Goal: Transaction & Acquisition: Purchase product/service

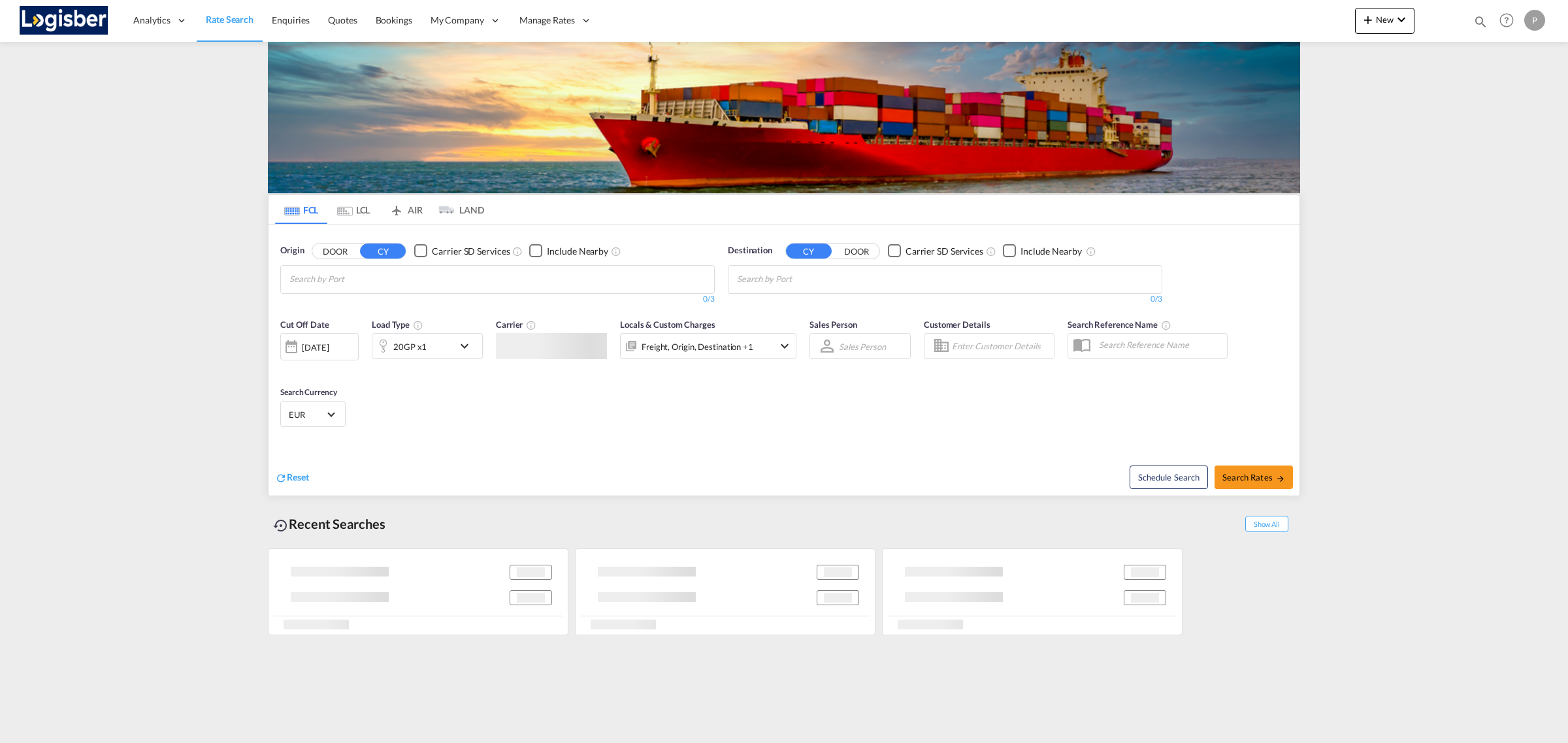
click at [544, 283] on md-chips at bounding box center [497, 279] width 433 height 28
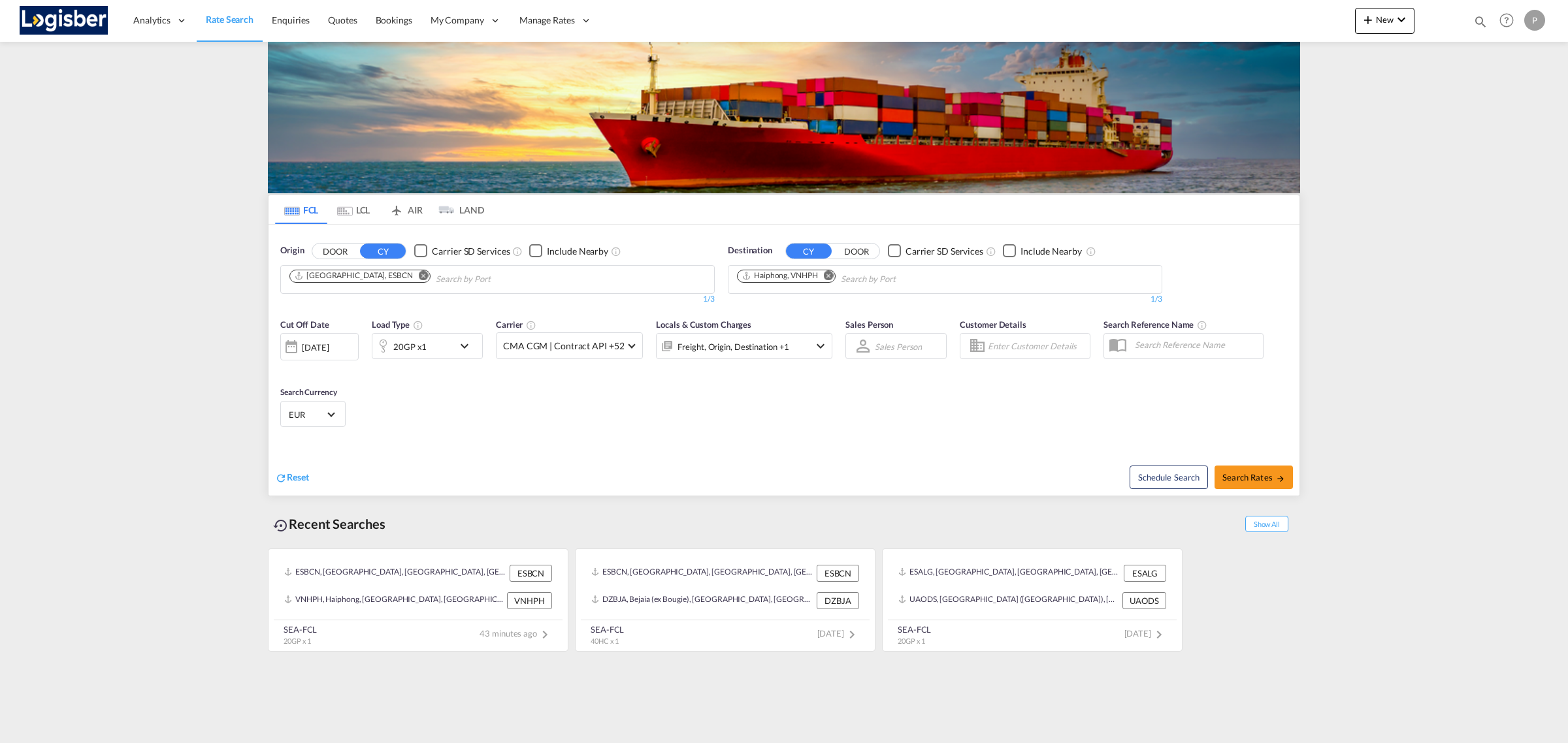
click at [832, 278] on md-icon "Remove" at bounding box center [829, 276] width 10 height 10
drag, startPoint x: 383, startPoint y: 278, endPoint x: 413, endPoint y: 283, distance: 30.4
click at [418, 278] on md-icon "Remove" at bounding box center [423, 276] width 10 height 10
click at [418, 280] on md-chips-wrap "Chips container with autocompletion. Enter the text area, type text to search, …" at bounding box center [353, 278] width 131 height 24
type input "[GEOGRAPHIC_DATA]"
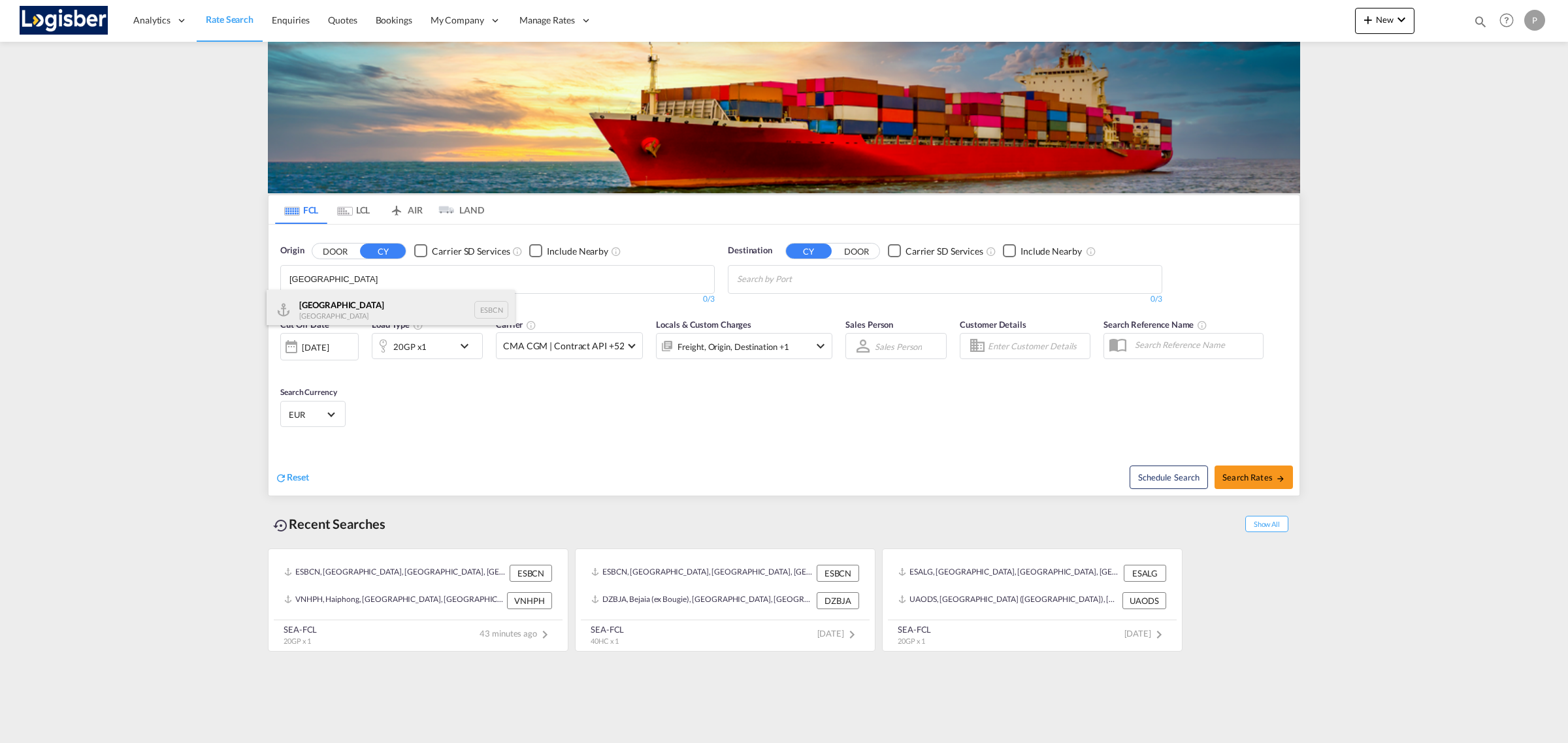
click at [335, 303] on div "Barcelona Spain ESBCN" at bounding box center [390, 309] width 248 height 39
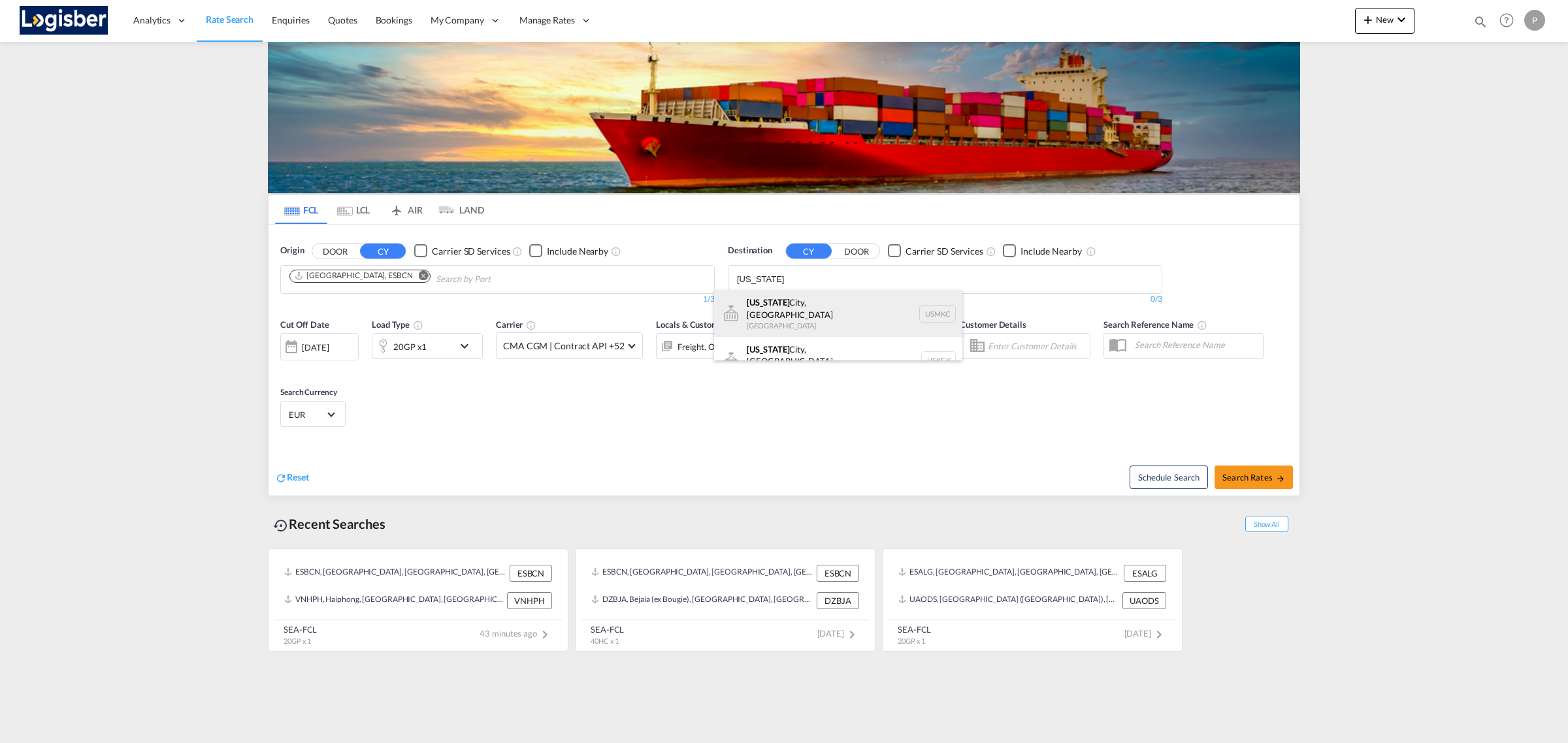
type input "[US_STATE]"
click at [840, 312] on div "[US_STATE][GEOGRAPHIC_DATA], [GEOGRAPHIC_DATA] USMKC" at bounding box center [838, 313] width 248 height 47
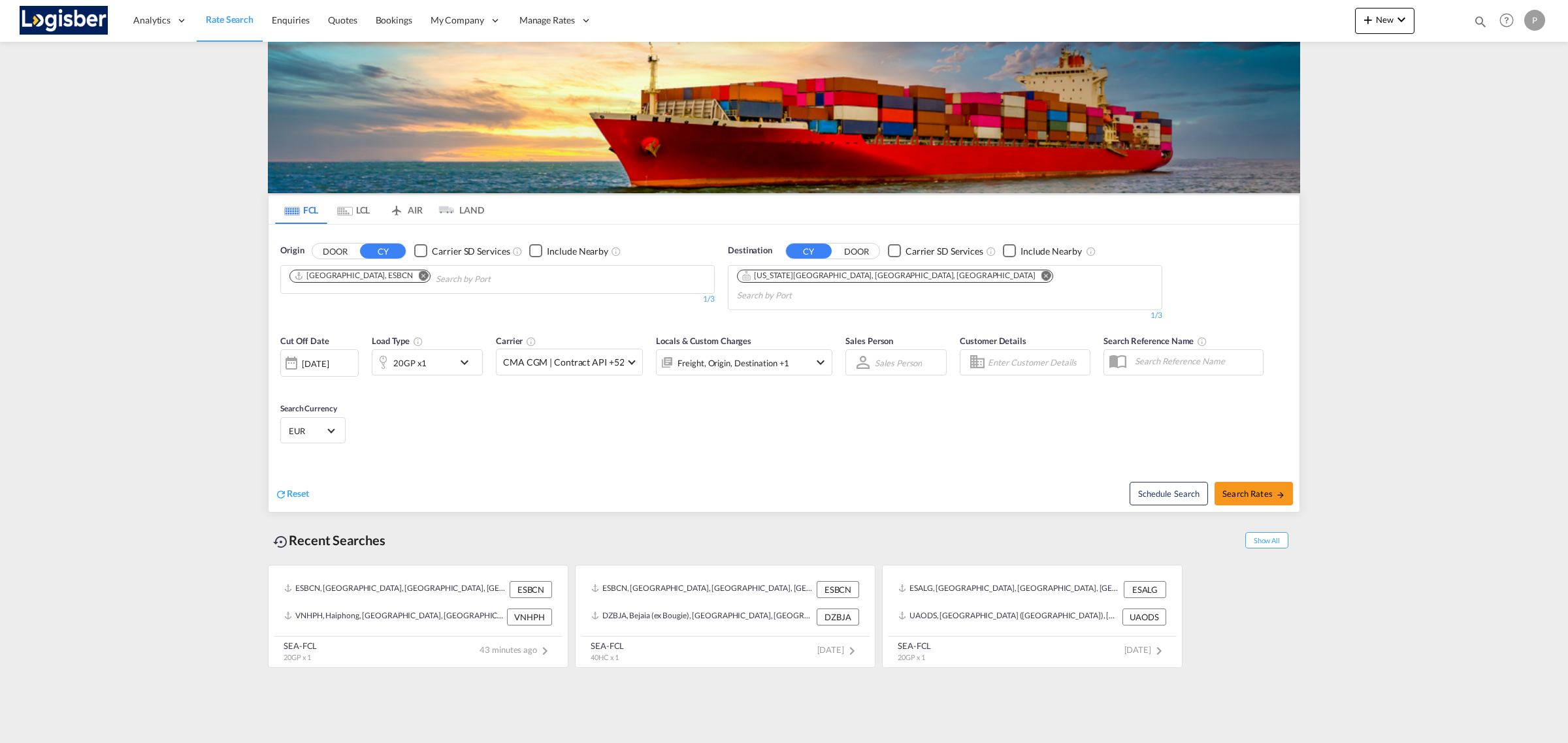
click at [465, 349] on div "20GP x1" at bounding box center [427, 362] width 111 height 26
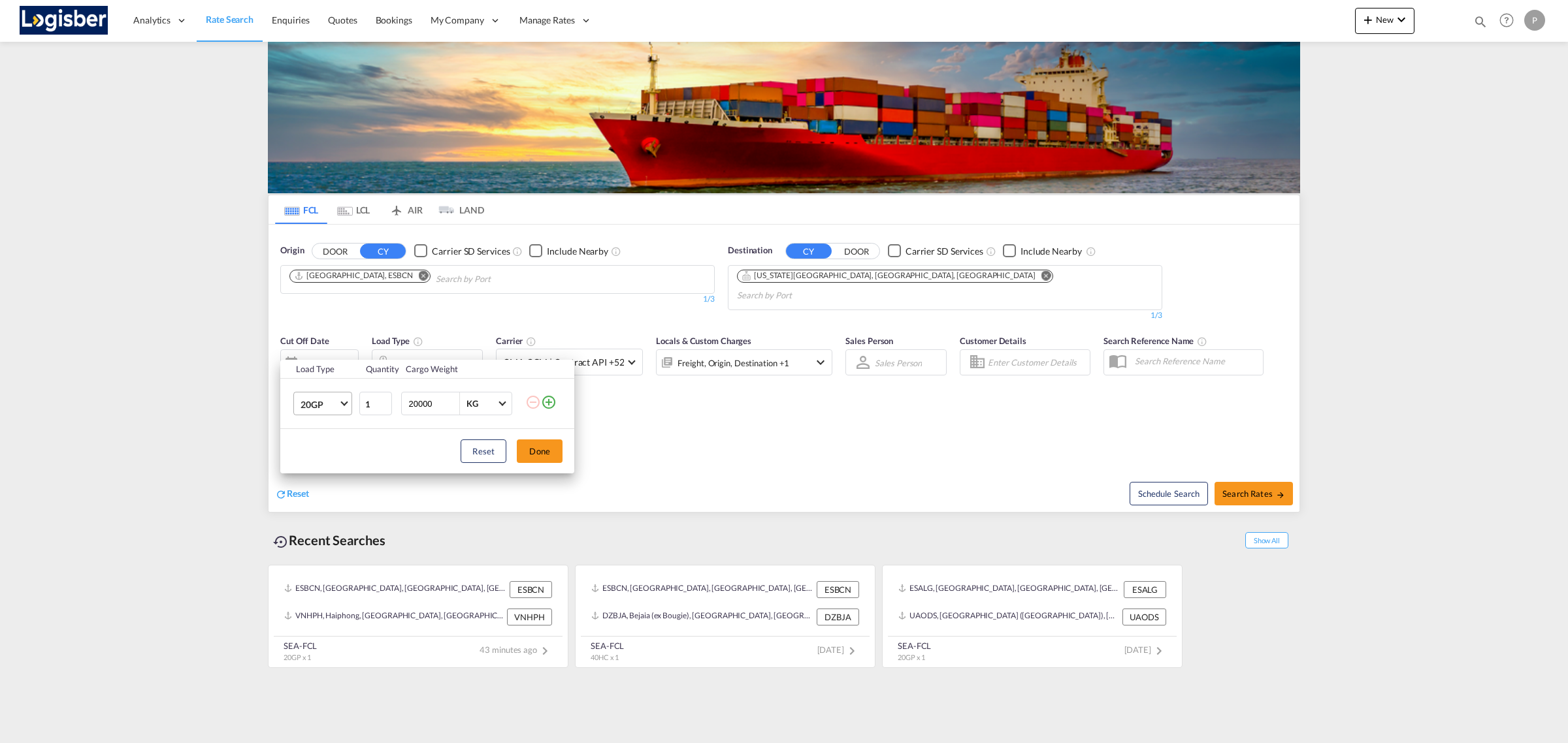
click at [333, 407] on span "20GP" at bounding box center [319, 405] width 38 height 13
click at [330, 441] on md-option "40GP" at bounding box center [334, 435] width 89 height 31
click at [329, 402] on span "40GP" at bounding box center [319, 405] width 38 height 13
click at [322, 438] on div "40HC" at bounding box center [313, 435] width 24 height 13
click at [526, 449] on button "Done" at bounding box center [539, 451] width 45 height 23
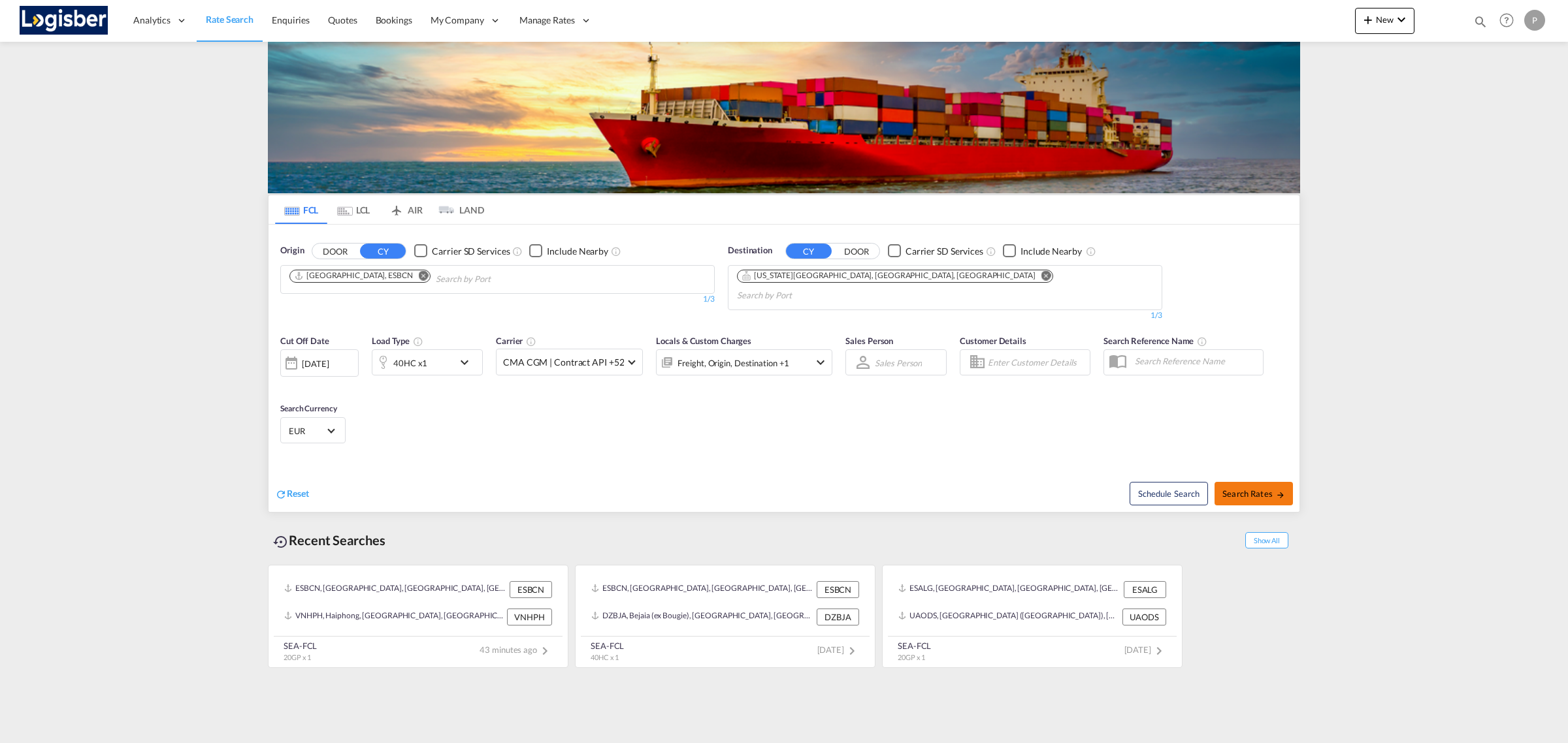
click at [1233, 489] on span "Search Rates" at bounding box center [1254, 494] width 63 height 11
type input "ESBCN to USMKC / [DATE]"
